Goal: Task Accomplishment & Management: Use online tool/utility

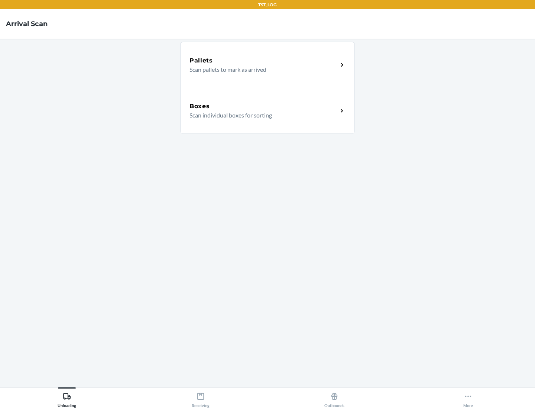
click at [263, 106] on div "Boxes" at bounding box center [263, 106] width 148 height 9
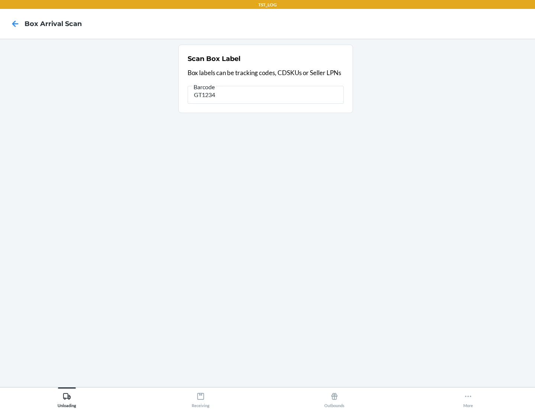
type input "GT1234"
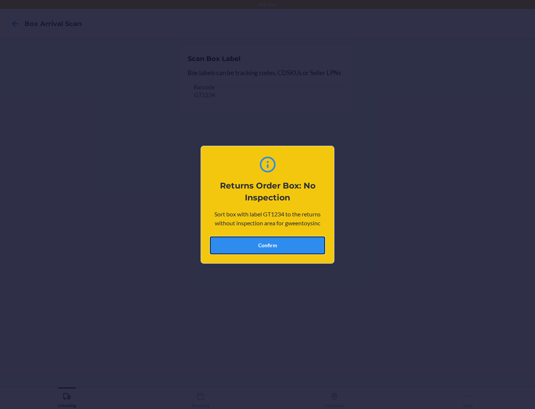
click at [267, 245] on button "Confirm" at bounding box center [267, 245] width 115 height 18
